Goal: Information Seeking & Learning: Learn about a topic

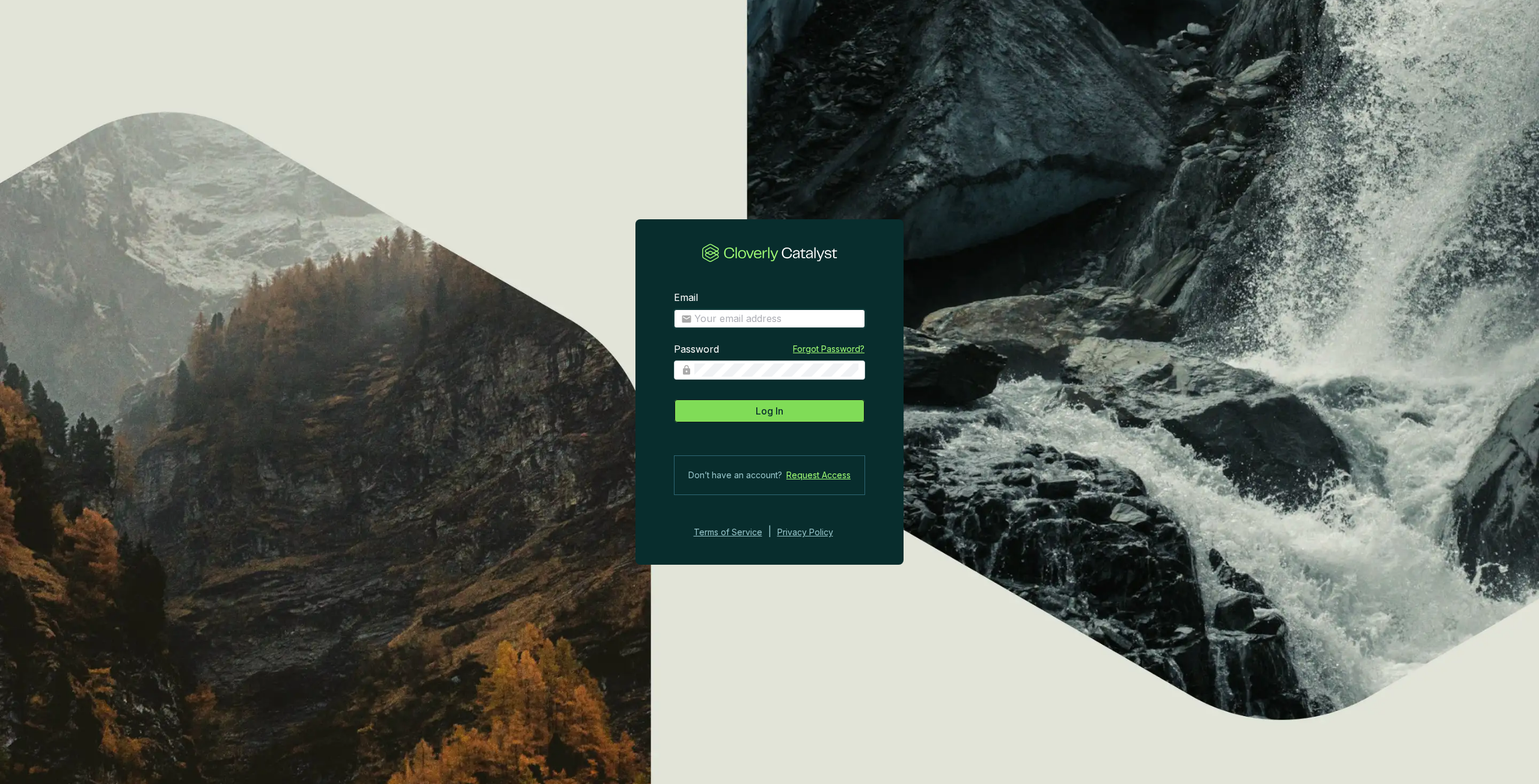
type input "Patrick.Michalowski@drumlincapital.com"
click at [781, 413] on span "Log In" at bounding box center [770, 411] width 28 height 15
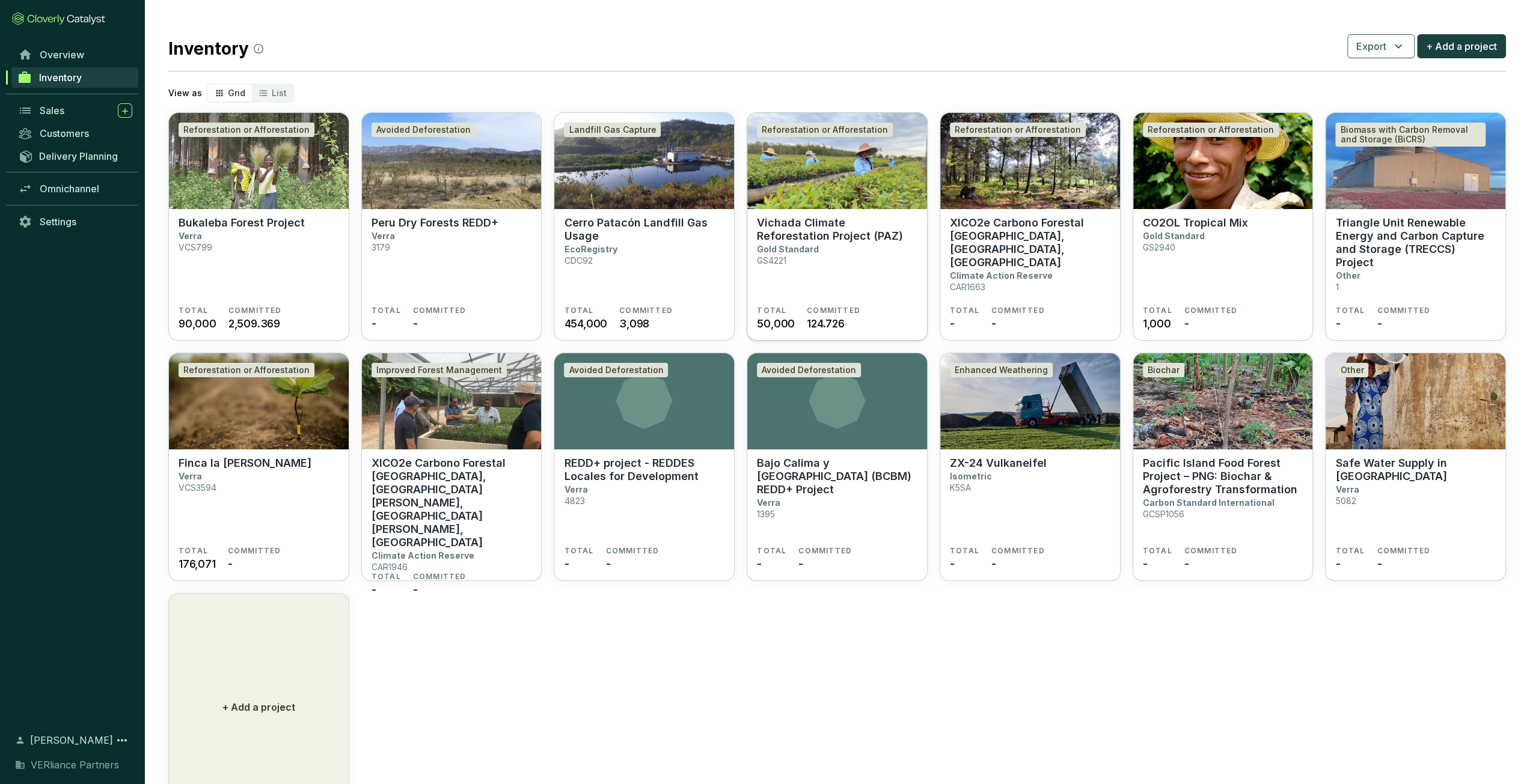
click at [865, 225] on p "Vichada Climate Reforestation Project (PAZ)" at bounding box center [836, 229] width 160 height 27
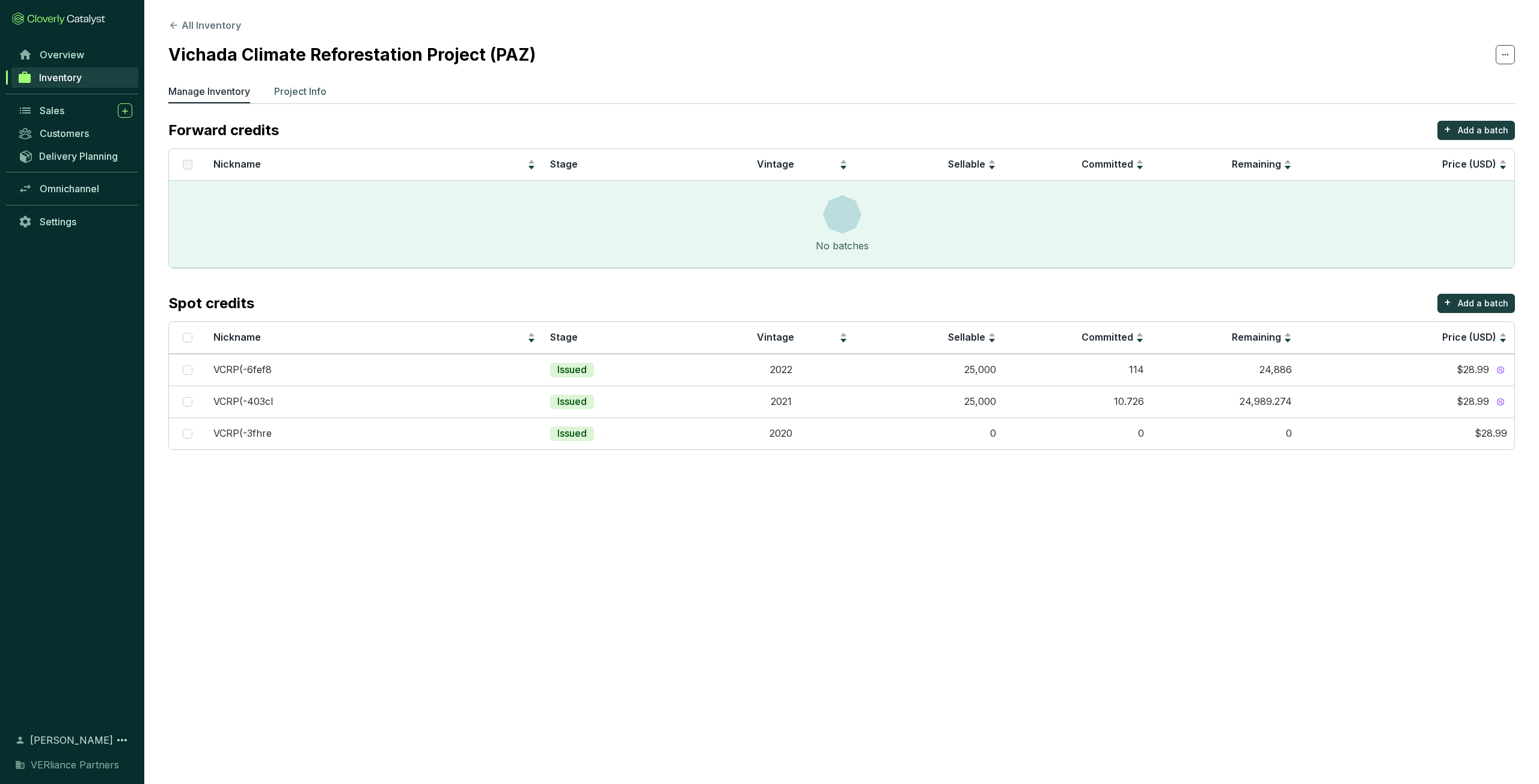
click at [321, 91] on p "Project Info" at bounding box center [300, 91] width 52 height 15
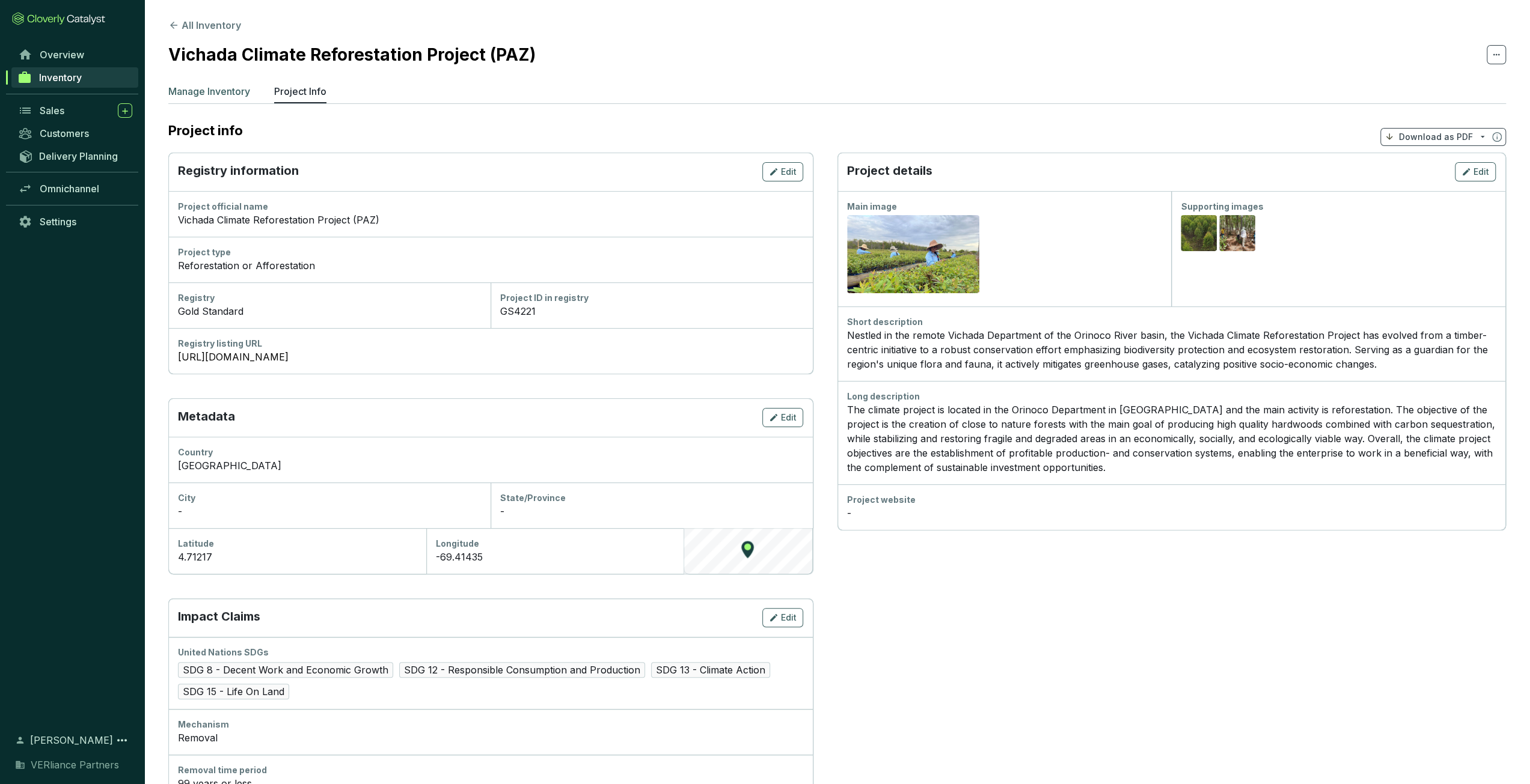
click at [233, 90] on p "Manage Inventory" at bounding box center [209, 91] width 82 height 15
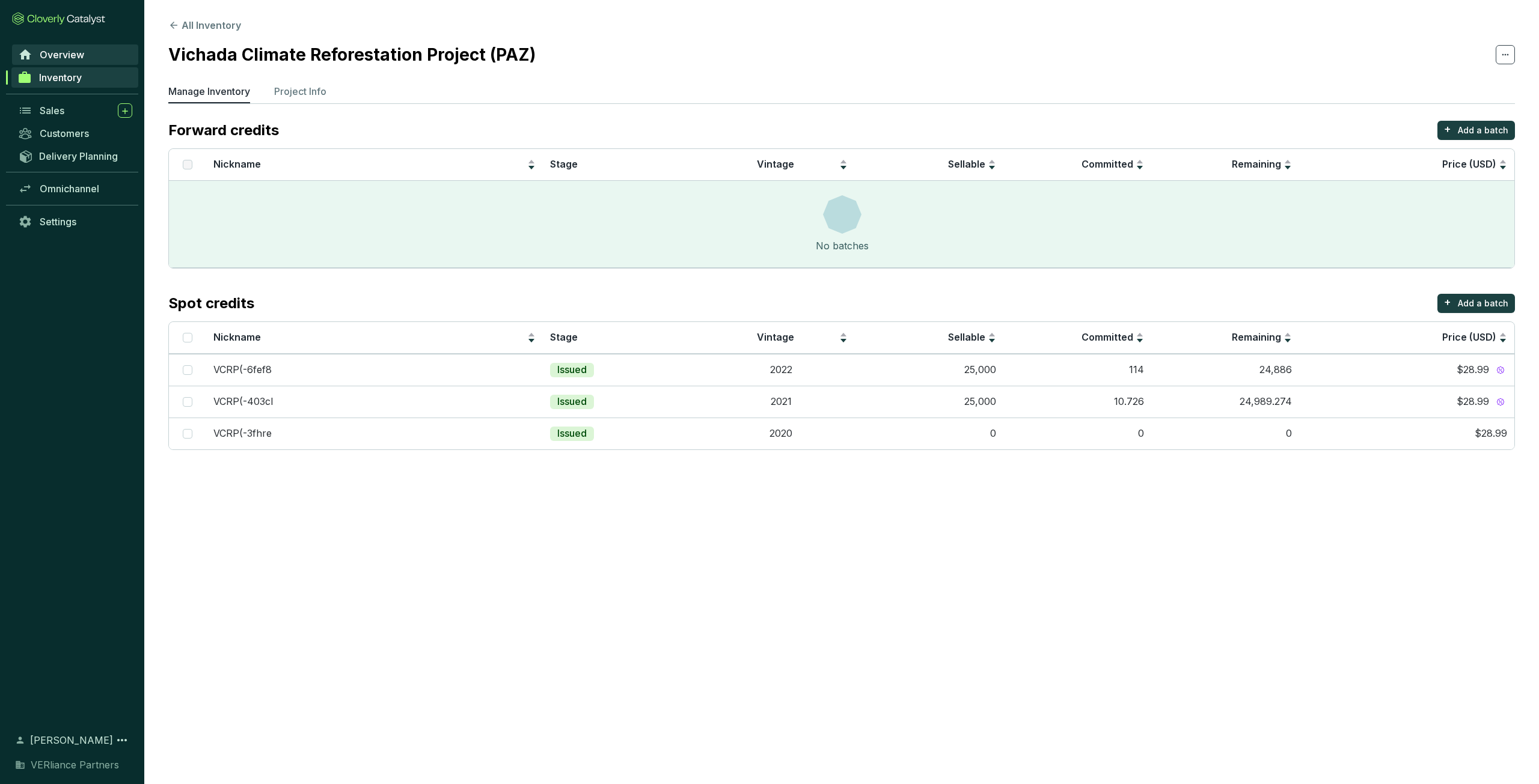
click at [52, 48] on link "Overview" at bounding box center [75, 54] width 126 height 21
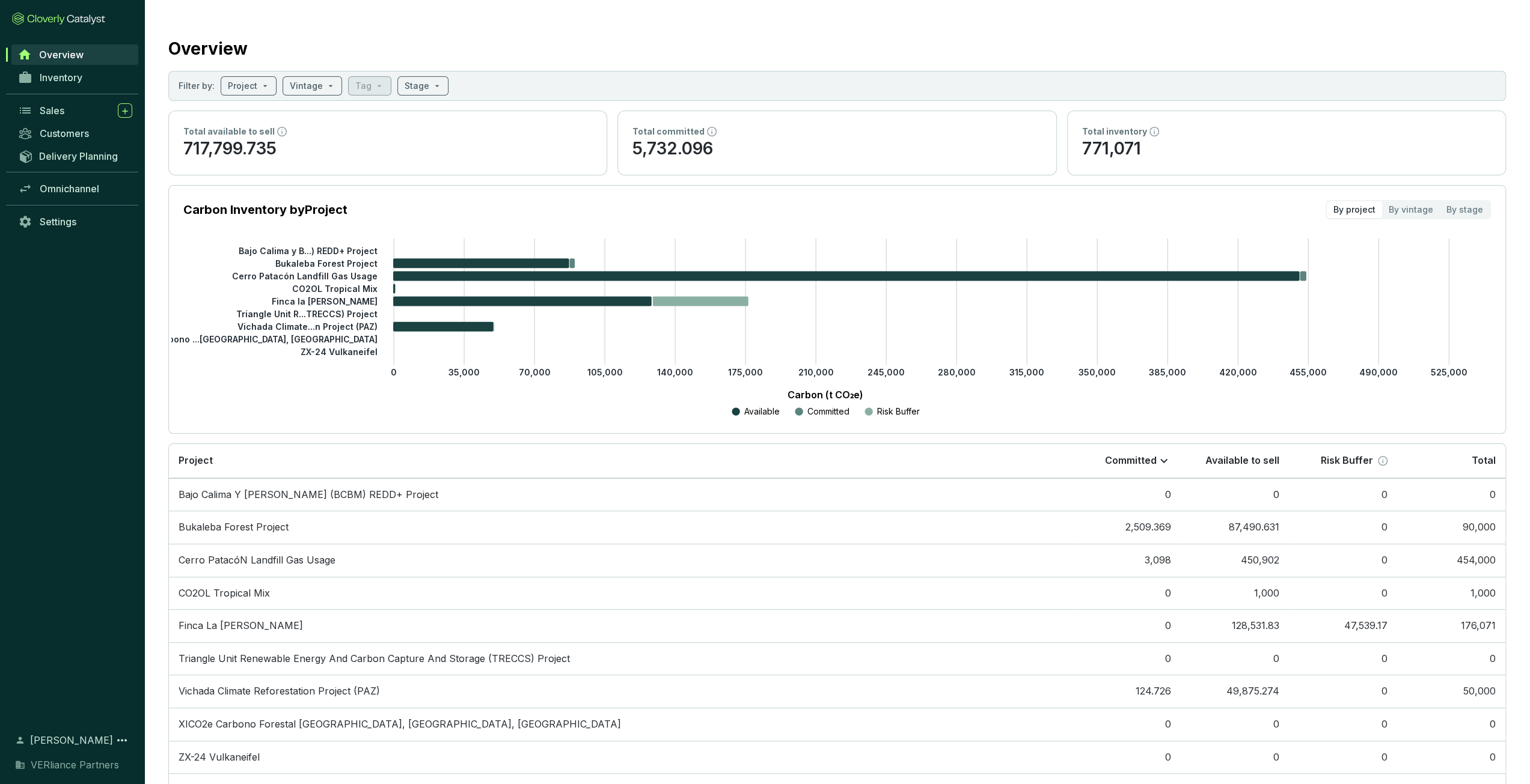
click at [80, 59] on span "Overview" at bounding box center [61, 54] width 44 height 12
click at [75, 93] on div "Inventory" at bounding box center [72, 83] width 145 height 33
click at [74, 99] on div "Sales" at bounding box center [72, 110] width 145 height 23
click at [74, 103] on div "Sales" at bounding box center [86, 110] width 92 height 15
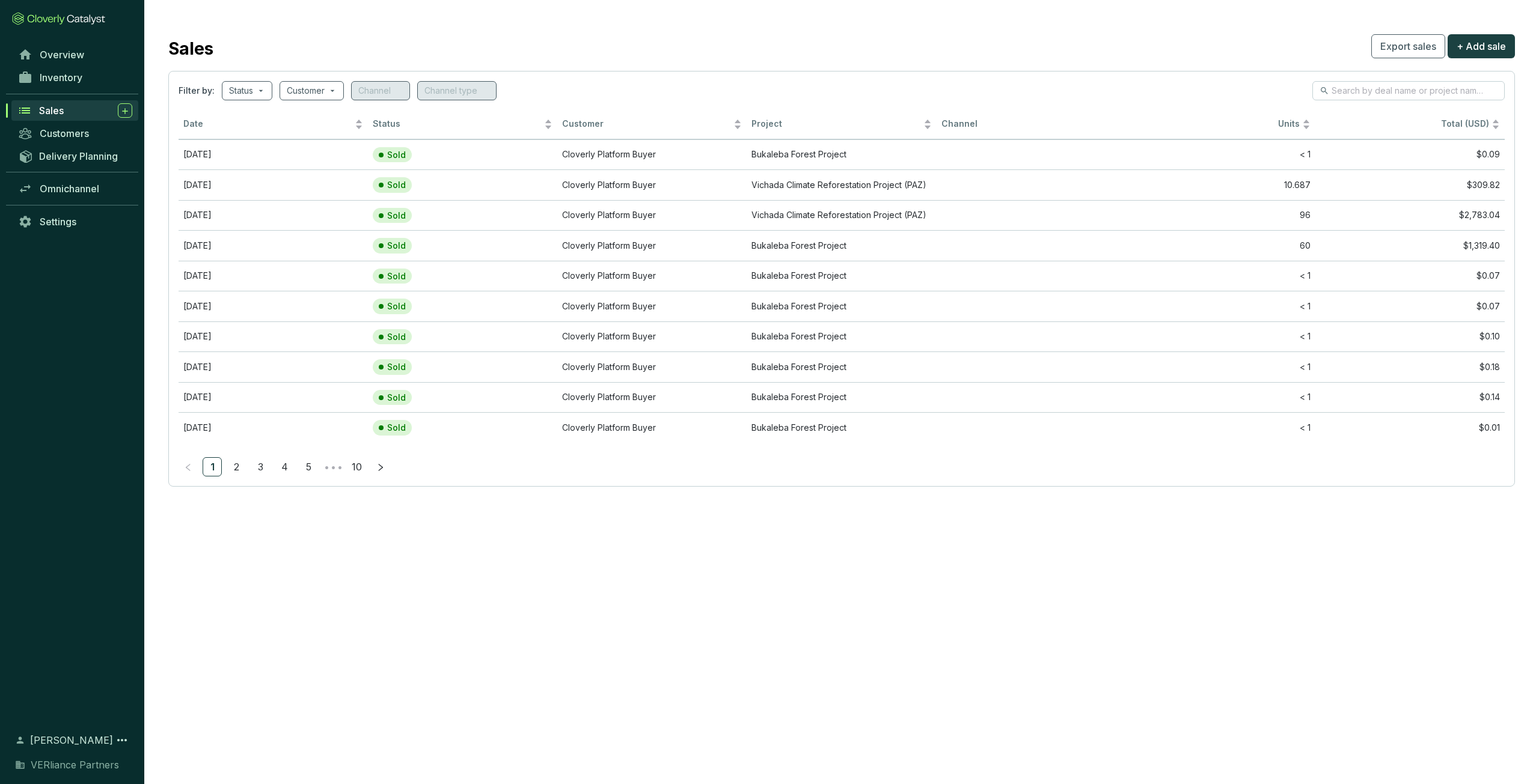
click at [81, 66] on div "Inventory" at bounding box center [72, 77] width 145 height 23
click at [82, 74] on span "Inventory" at bounding box center [60, 78] width 42 height 12
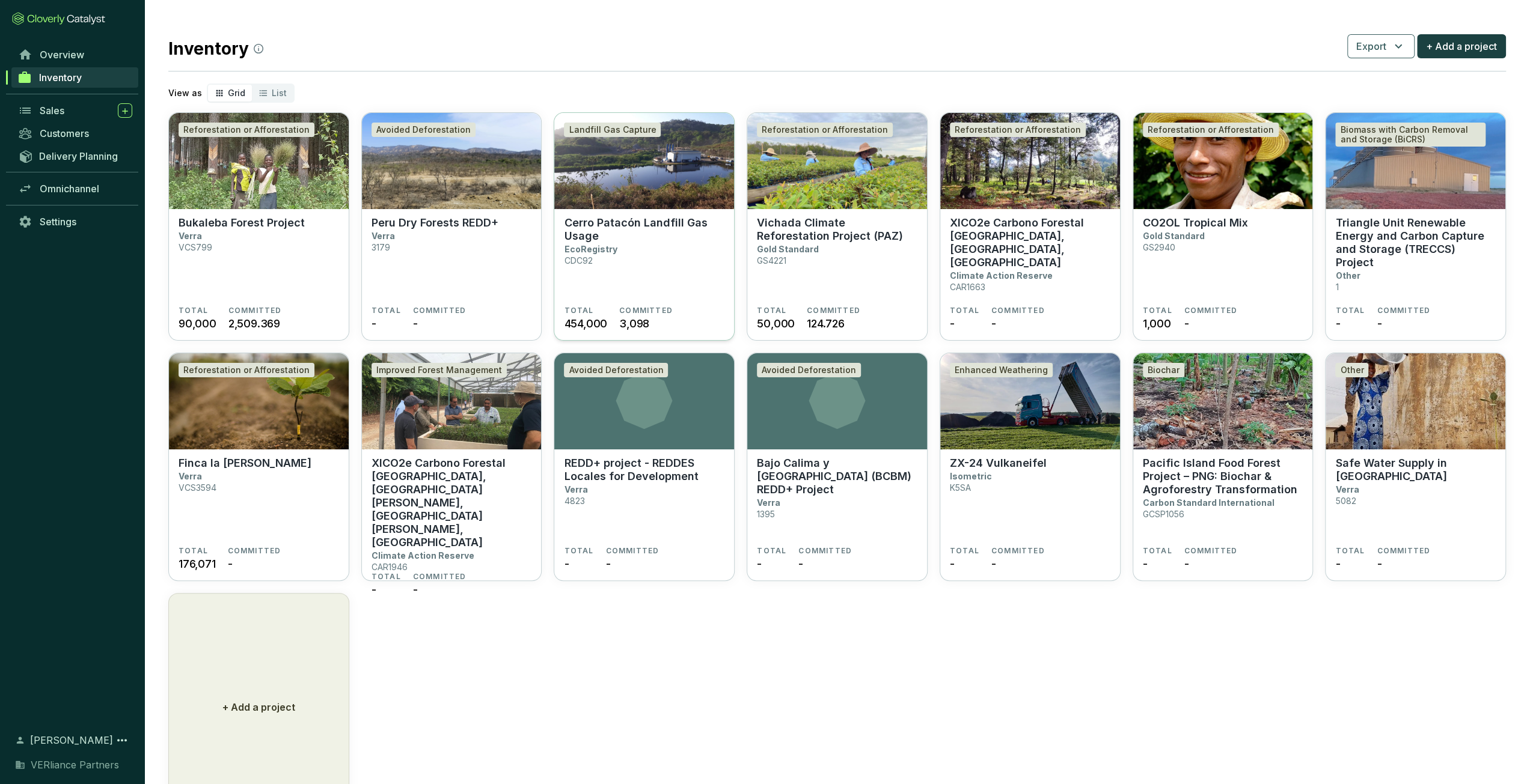
click at [619, 258] on section "Cerro Patacón Landfill Gas Usage EcoRegistry CDC92" at bounding box center [643, 261] width 160 height 90
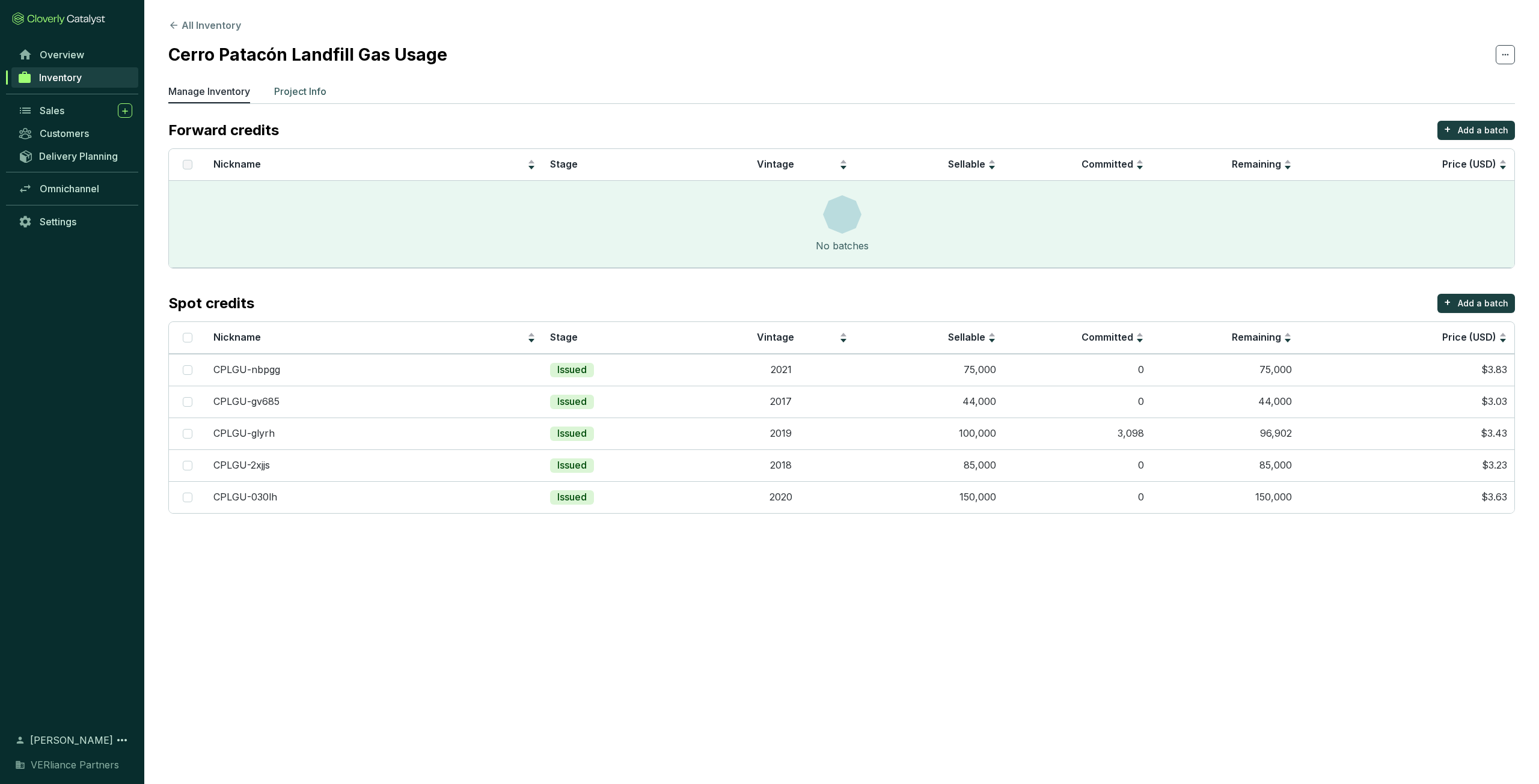
click at [297, 94] on p "Project Info" at bounding box center [300, 91] width 52 height 15
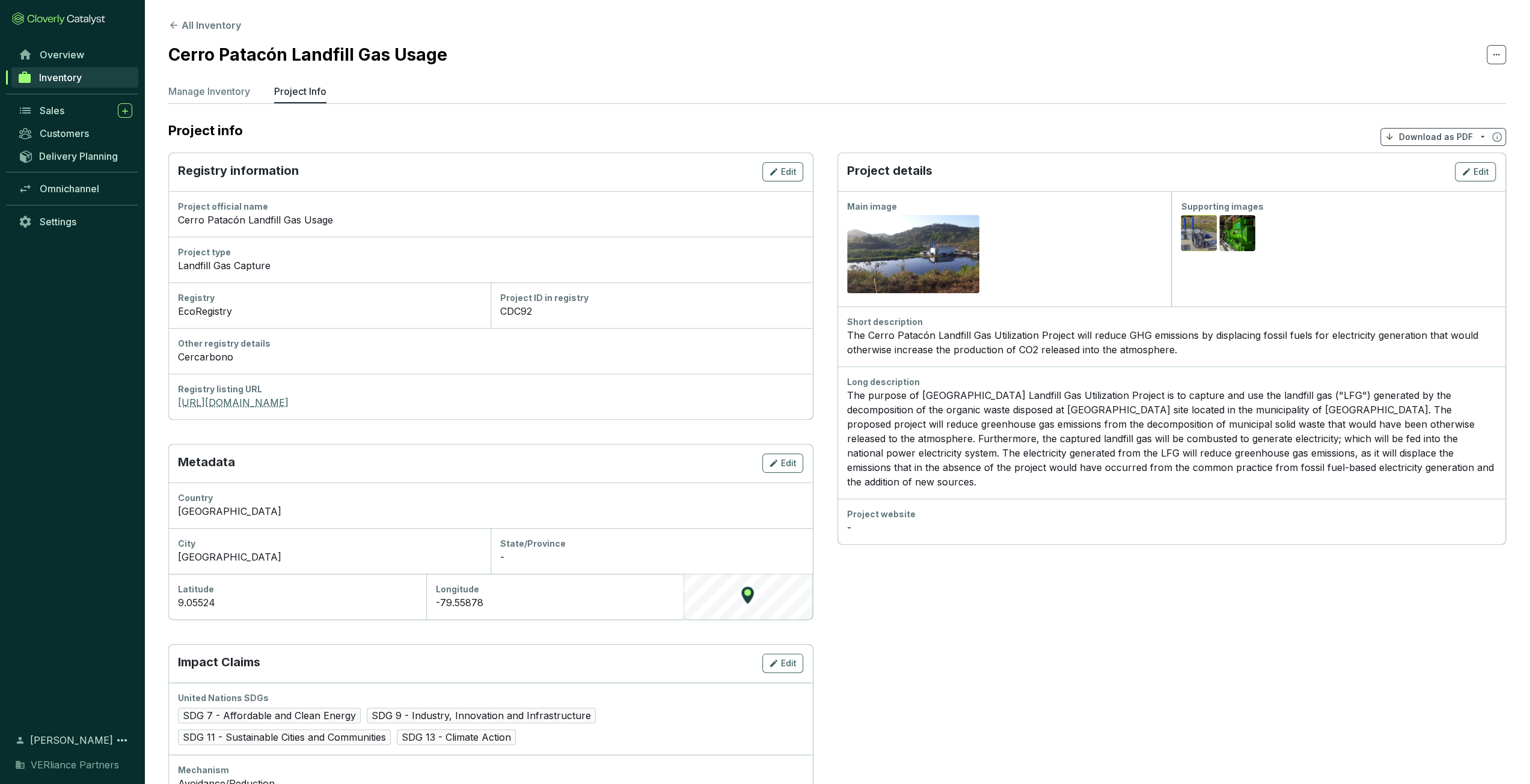
click at [345, 404] on link "https://www.ecoregistry.io/projects/CDC-92" at bounding box center [490, 402] width 625 height 15
click at [231, 95] on p "Manage Inventory" at bounding box center [209, 91] width 82 height 15
